Goal: Task Accomplishment & Management: Manage account settings

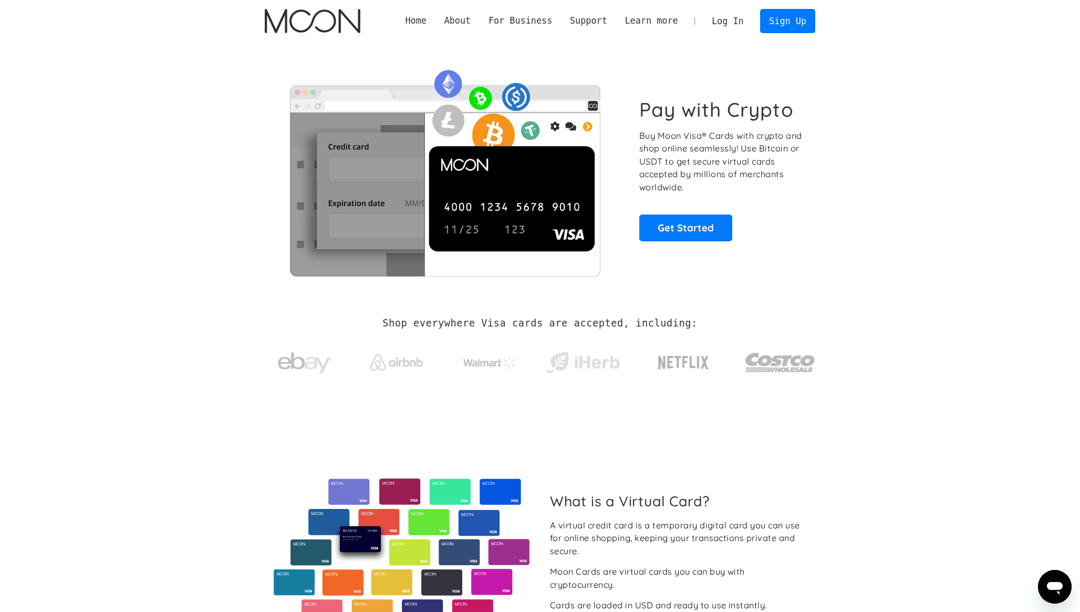
click at [735, 20] on link "Log In" at bounding box center [727, 20] width 49 height 23
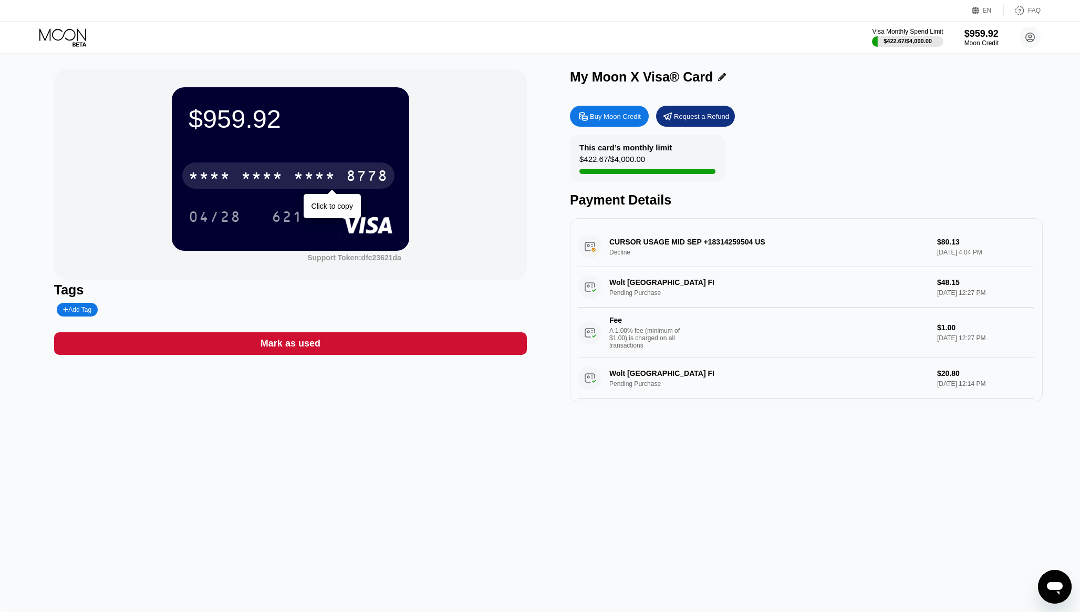
click at [307, 180] on div "* * * *" at bounding box center [315, 177] width 42 height 17
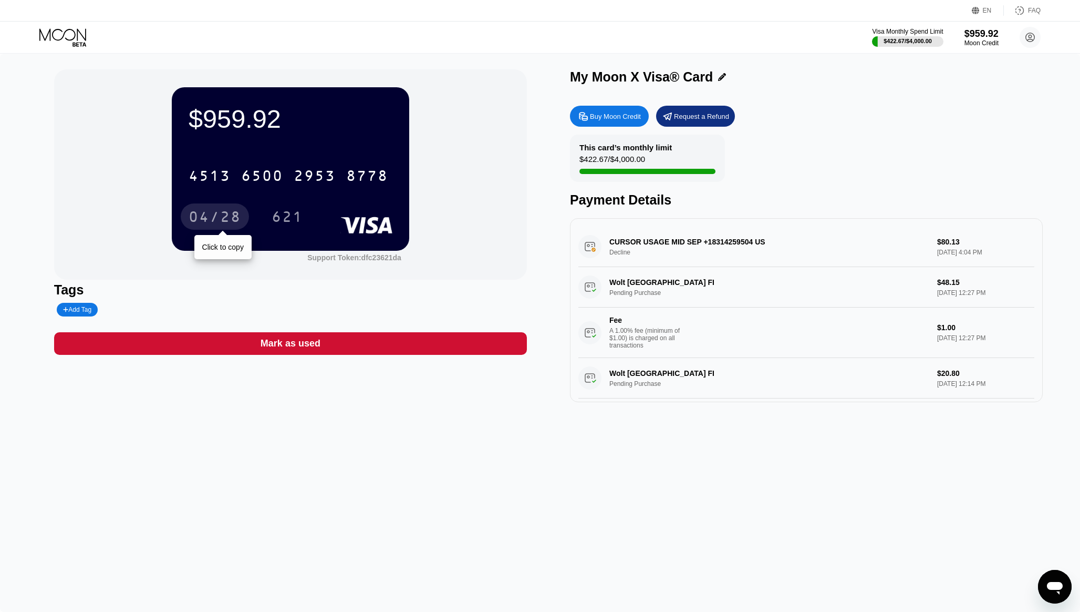
click at [204, 212] on div "04/28" at bounding box center [215, 218] width 53 height 17
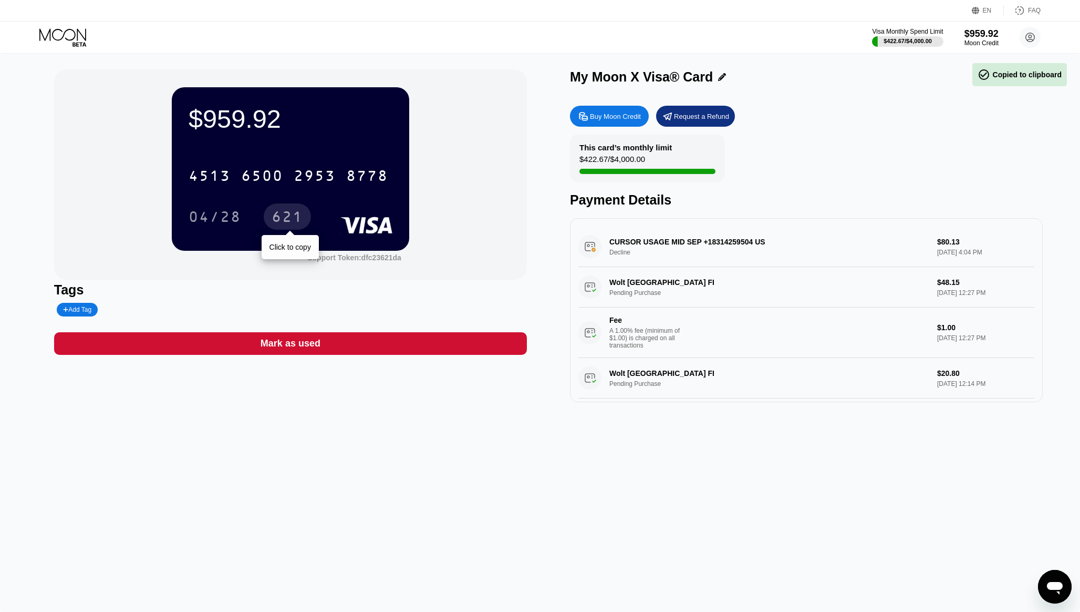
click at [293, 216] on div "621" at bounding box center [288, 218] width 32 height 17
